Goal: Task Accomplishment & Management: Complete application form

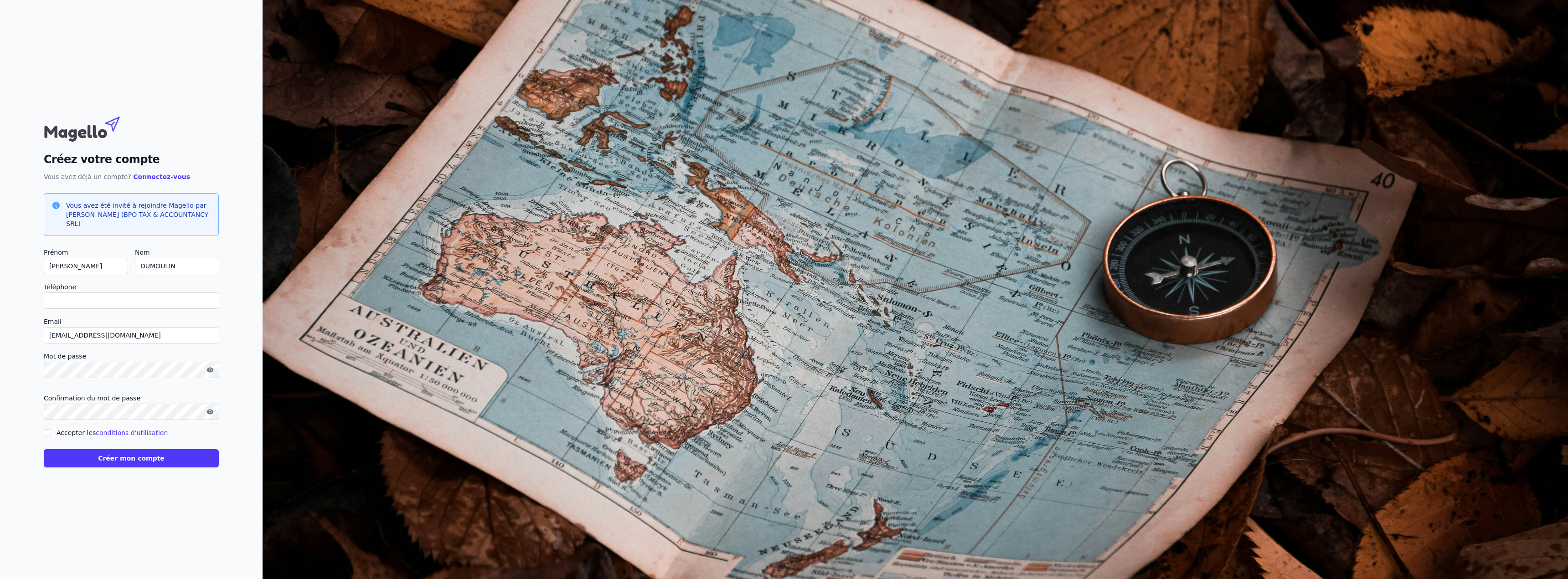
click at [136, 294] on input "Téléphone" at bounding box center [131, 300] width 175 height 16
type input "0"
checkbox input "false"
type input "0632246153"
click at [214, 366] on button "button" at bounding box center [210, 370] width 15 height 11
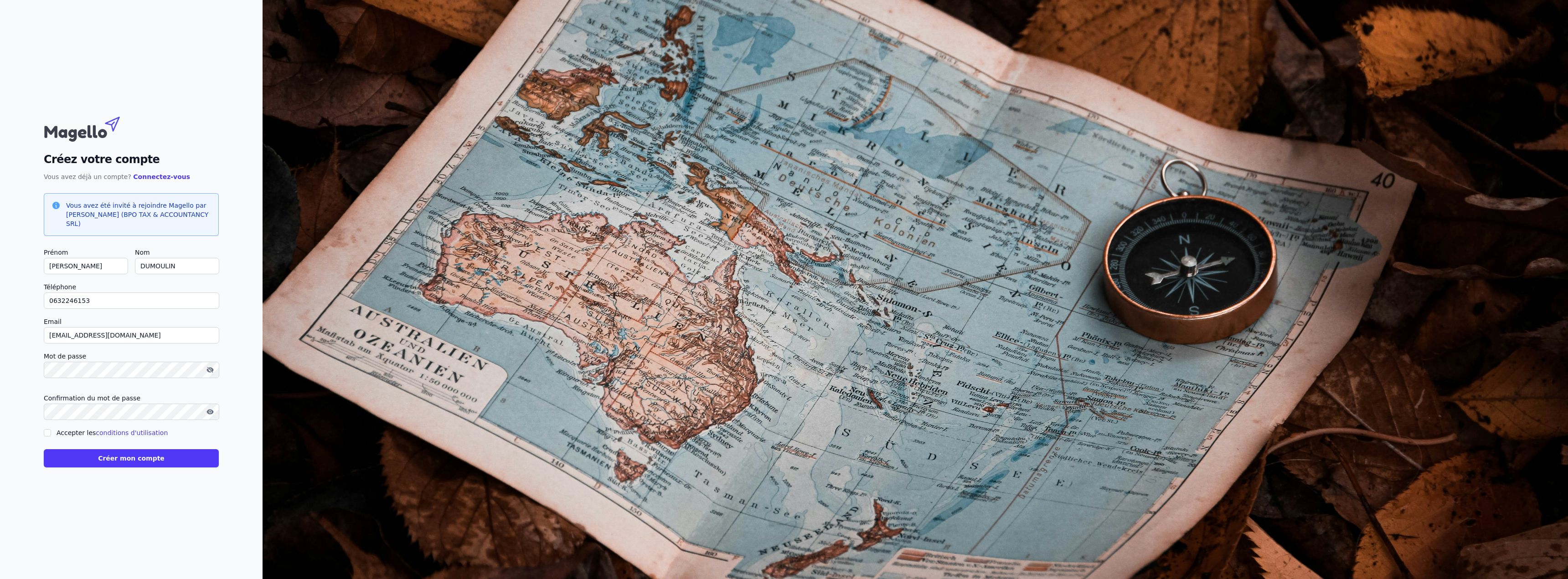
click at [211, 366] on icon "button" at bounding box center [210, 370] width 7 height 7
click at [49, 429] on input "Accepter les conditions d'utilisation" at bounding box center [47, 432] width 7 height 7
checkbox input "true"
click at [159, 457] on button "Créer mon compte" at bounding box center [131, 458] width 175 height 18
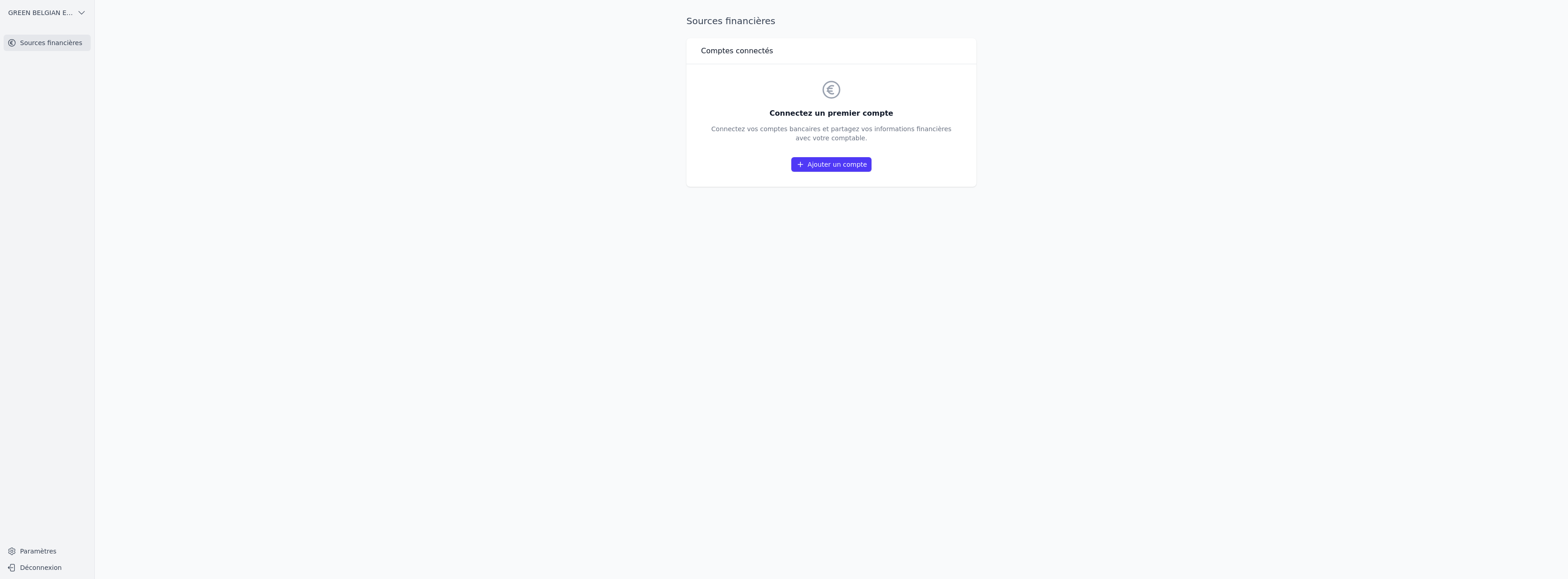
click at [80, 10] on icon "button" at bounding box center [82, 12] width 9 height 9
click at [80, 10] on div at bounding box center [784, 290] width 1568 height 579
